Goal: Transaction & Acquisition: Subscribe to service/newsletter

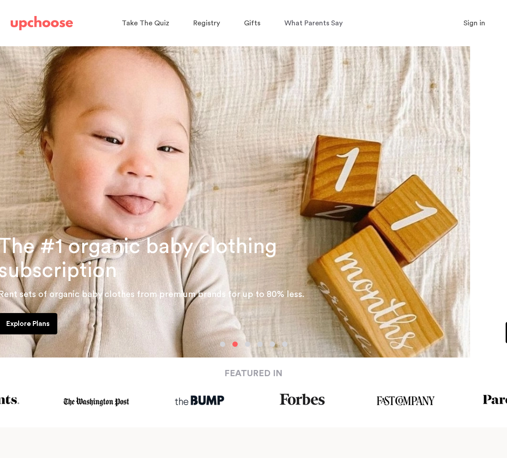
click at [65, 317] on div "Explore Plans" at bounding box center [216, 325] width 491 height 25
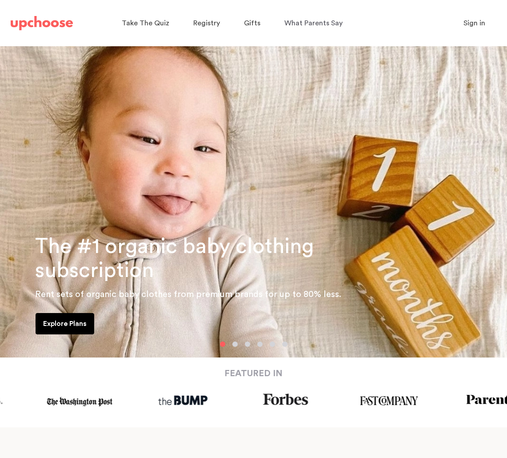
click at [59, 325] on p "Explore Plans" at bounding box center [65, 323] width 44 height 11
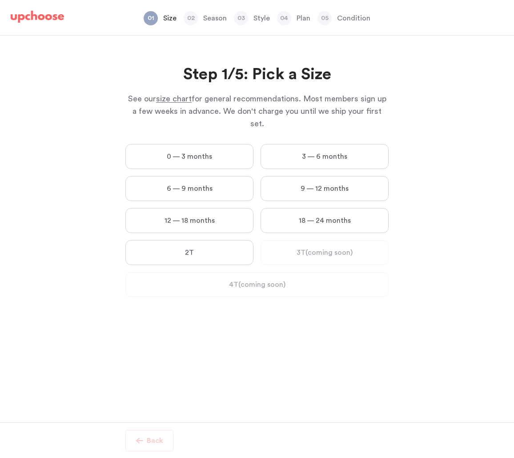
click at [317, 176] on label "9 — 12 months" at bounding box center [324, 188] width 128 height 25
click at [0, 0] on months "9 — 12 months" at bounding box center [0, 0] width 0 height 0
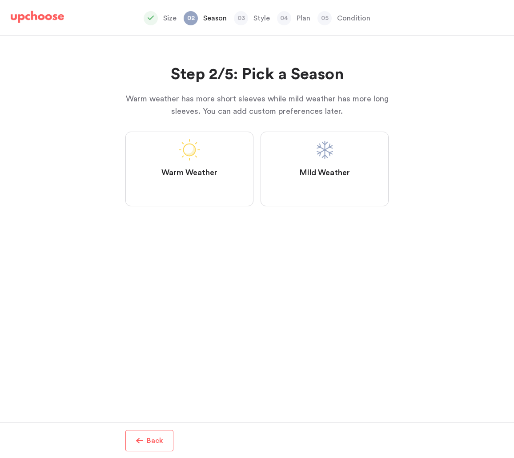
click at [330, 176] on span "Mild Weather" at bounding box center [324, 173] width 51 height 11
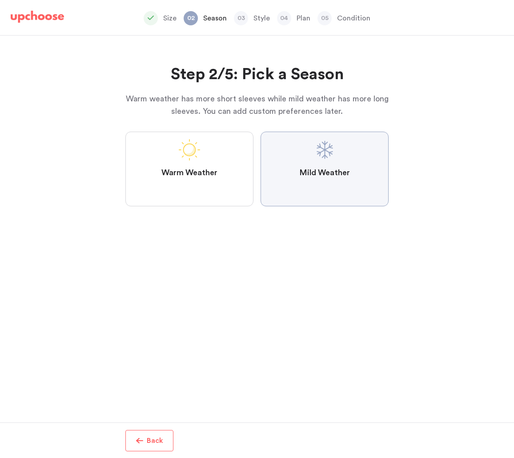
click at [0, 0] on Weather "Mild Weather" at bounding box center [0, 0] width 0 height 0
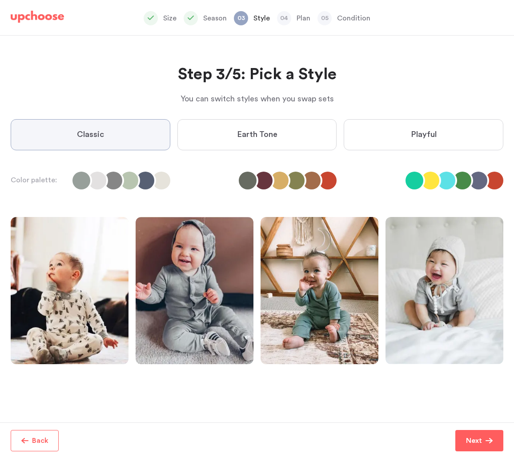
click at [409, 138] on label "Playful" at bounding box center [424, 134] width 160 height 31
click at [0, 0] on input "Playful" at bounding box center [0, 0] width 0 height 0
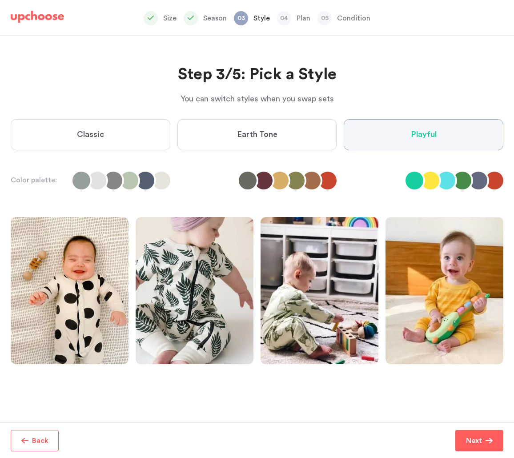
click at [320, 126] on label "Earth Tone" at bounding box center [257, 134] width 160 height 31
click at [0, 0] on Tone "Earth Tone" at bounding box center [0, 0] width 0 height 0
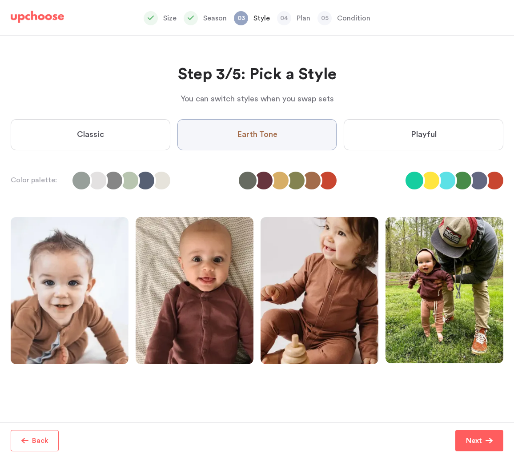
click at [95, 145] on label "Classic" at bounding box center [91, 134] width 160 height 31
click at [0, 0] on input "Classic" at bounding box center [0, 0] width 0 height 0
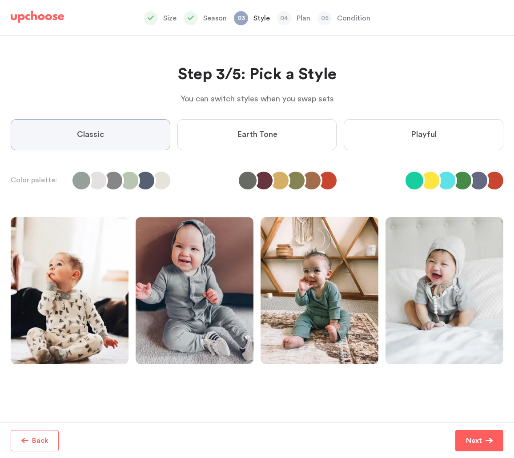
scroll to position [0, 0]
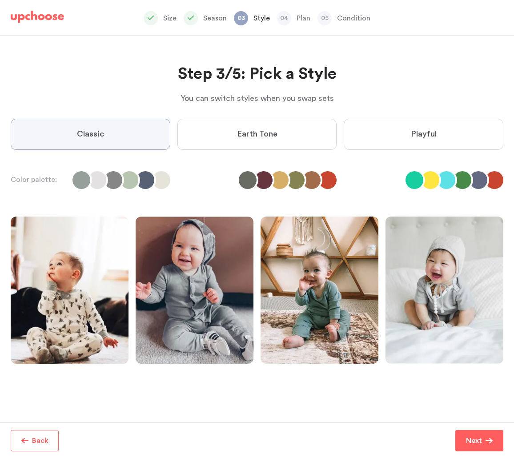
click at [271, 121] on label "Earth Tone" at bounding box center [257, 134] width 160 height 31
click at [0, 0] on Tone "Earth Tone" at bounding box center [0, 0] width 0 height 0
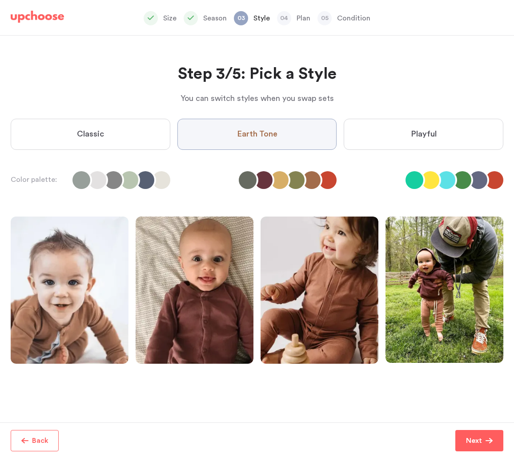
click at [418, 140] on label "Playful" at bounding box center [424, 134] width 160 height 31
click at [0, 0] on input "Playful" at bounding box center [0, 0] width 0 height 0
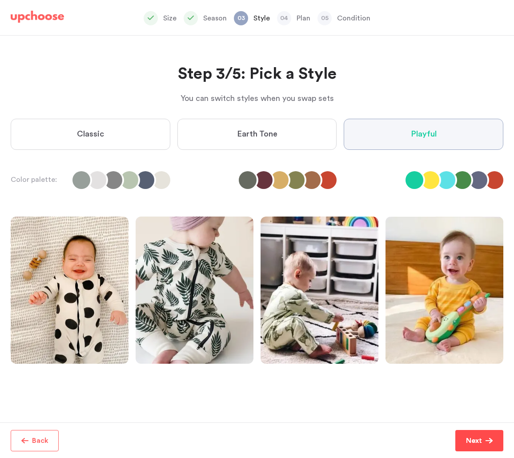
click at [476, 447] on button "Next" at bounding box center [479, 440] width 48 height 21
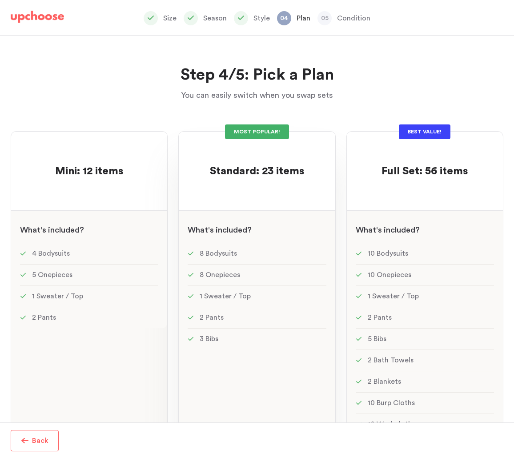
drag, startPoint x: 245, startPoint y: 159, endPoint x: 250, endPoint y: 126, distance: 33.2
click at [250, 131] on div "MOST POPULAR! Standard: 23 items Standard: 23 items See w W hat's included ? 8 …" at bounding box center [256, 309] width 157 height 356
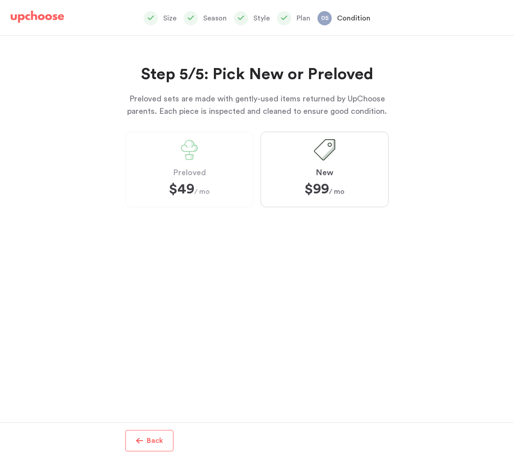
click at [209, 164] on label "Preloved $49 $49 / mo" at bounding box center [189, 170] width 128 height 76
click at [175, 180] on label "Preloved $49 $49 / mo" at bounding box center [189, 170] width 128 height 76
